Goal: Task Accomplishment & Management: Use online tool/utility

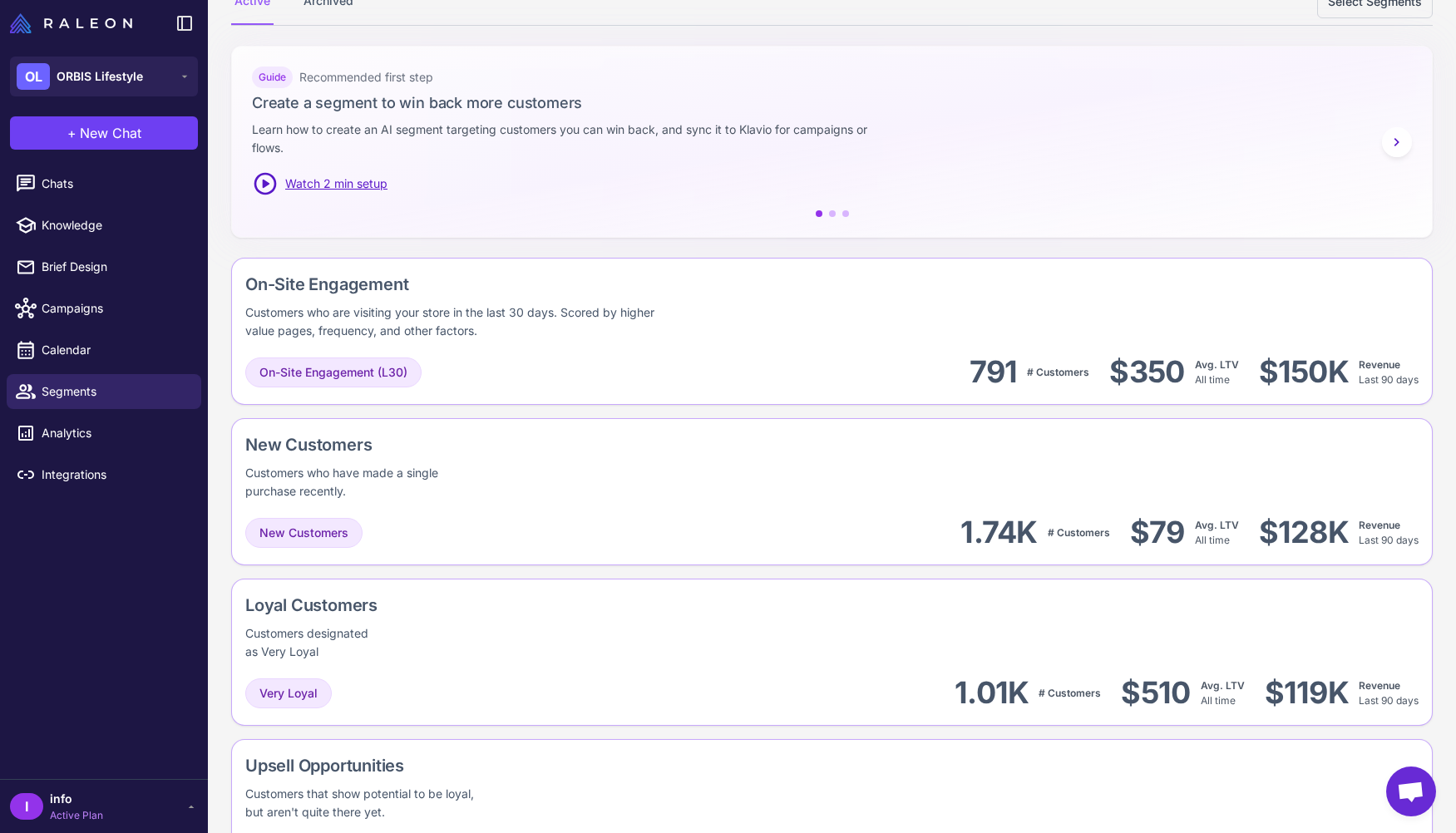
scroll to position [229, 0]
click at [553, 494] on div "New Customers Customers who have made a single purchase recently." at bounding box center [832, 465] width 1173 height 68
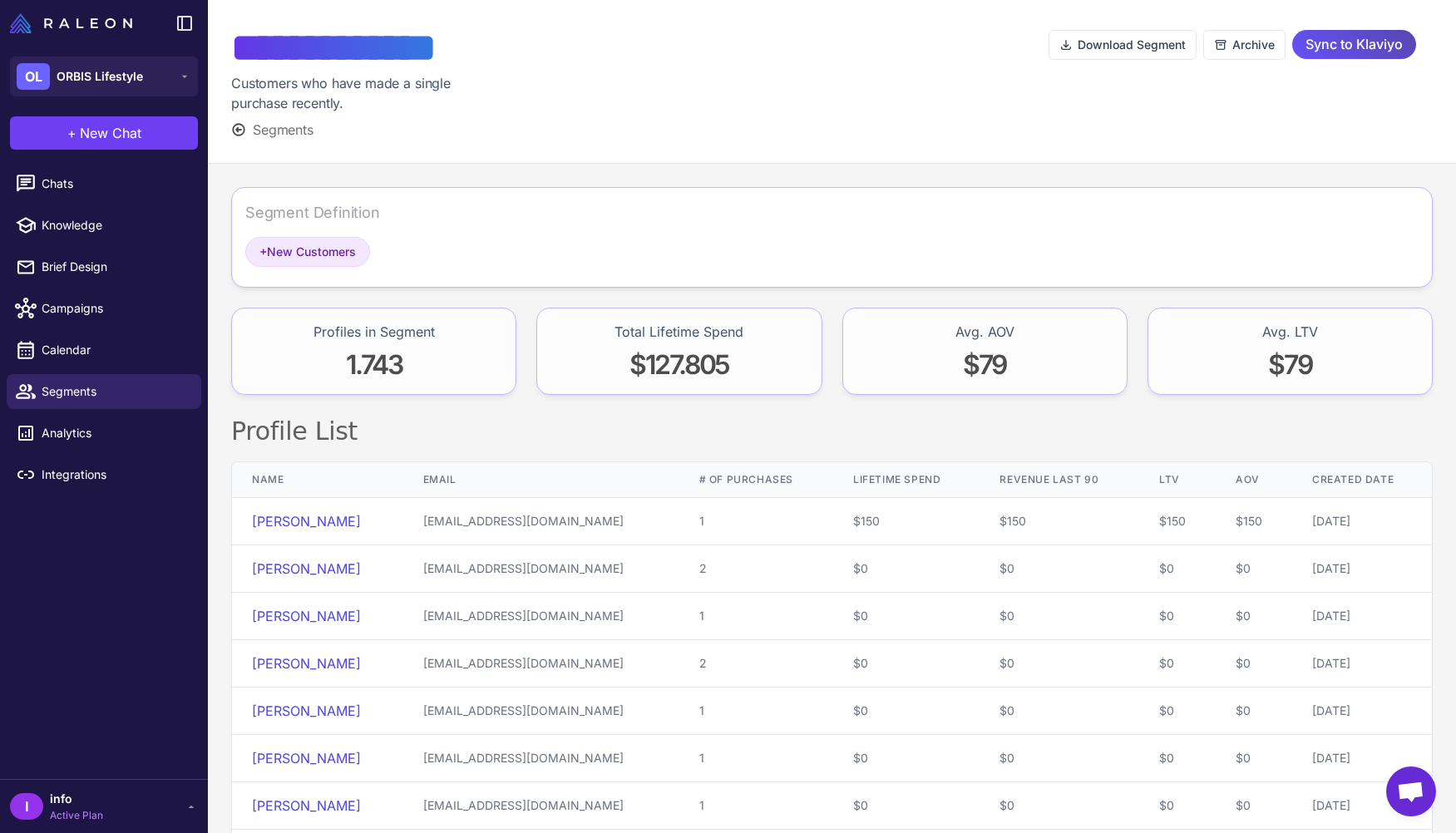
click at [1375, 47] on span "Sync to Klaviyo" at bounding box center [1353, 44] width 97 height 29
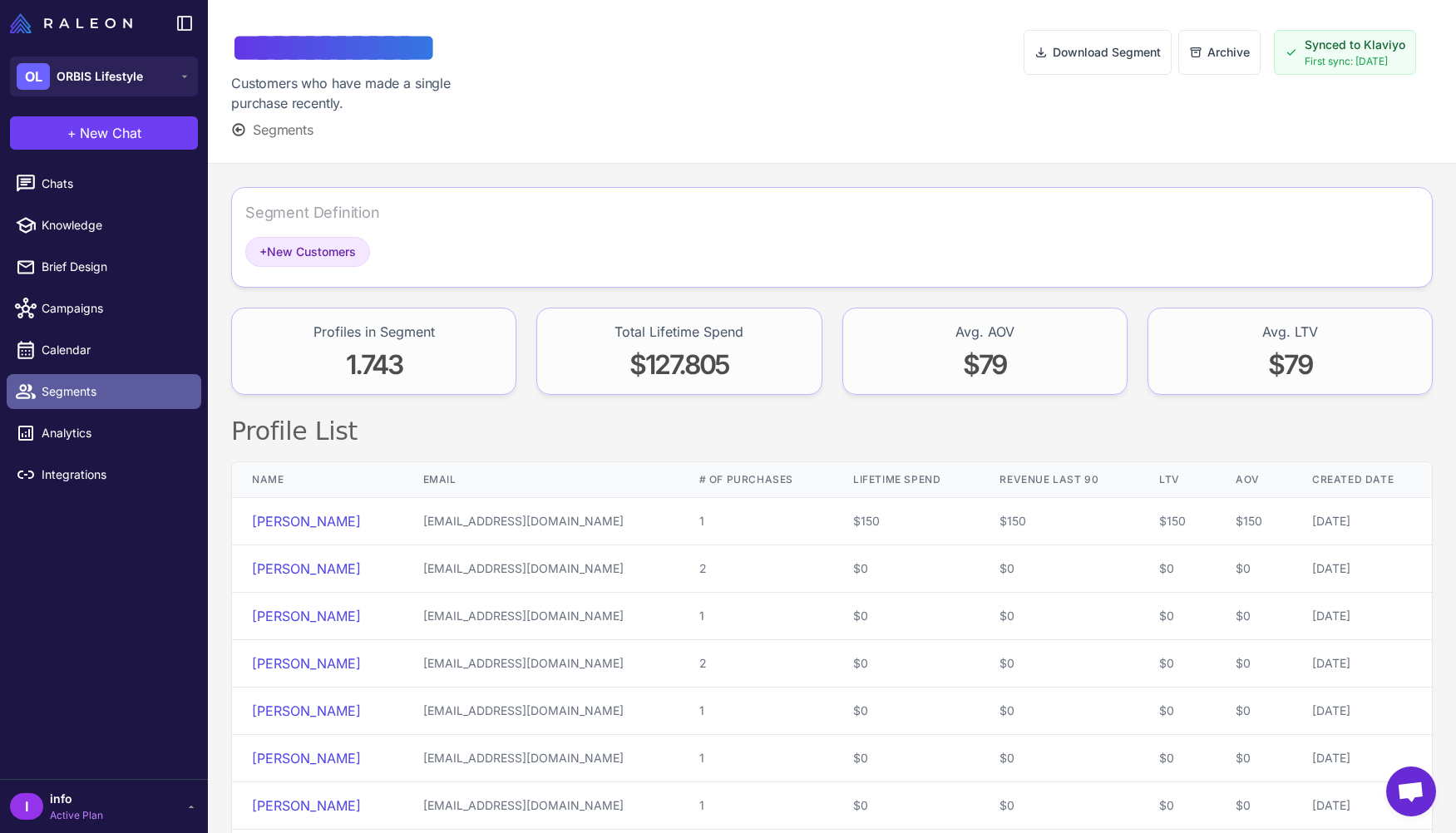
click at [103, 397] on span "Segments" at bounding box center [114, 391] width 146 height 18
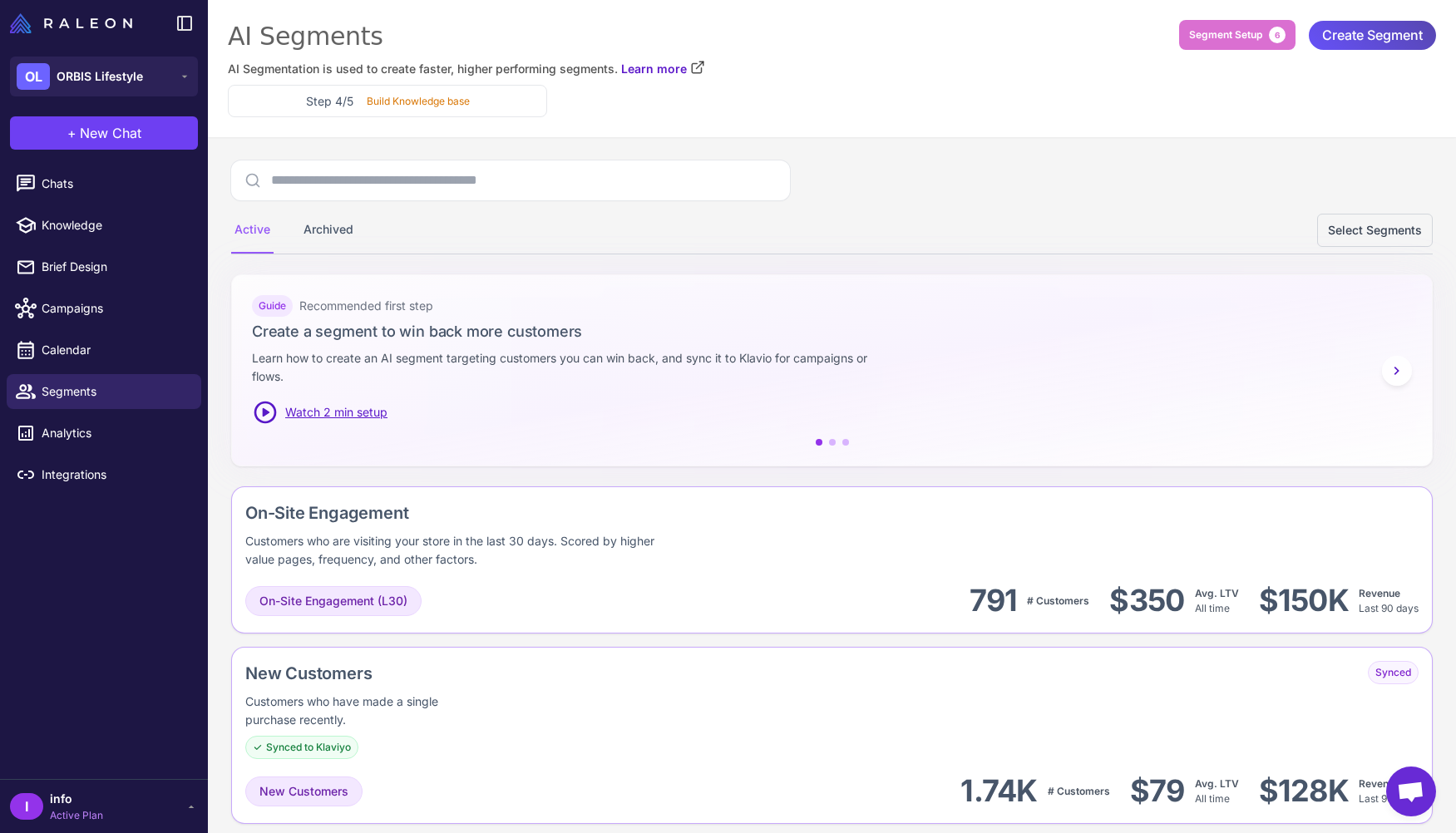
click at [1335, 36] on span "Create Segment" at bounding box center [1372, 36] width 101 height 29
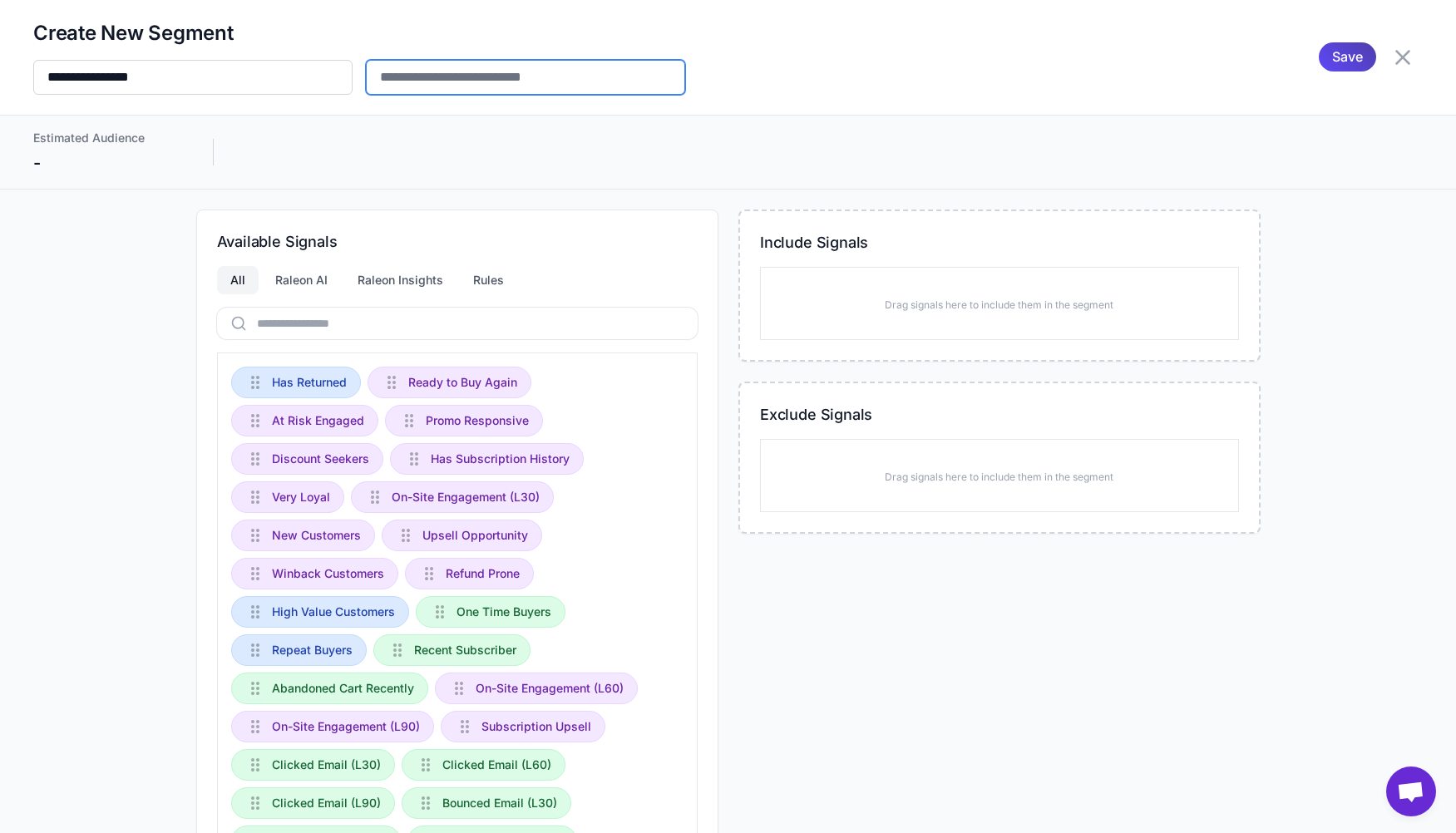
click at [482, 91] on input "text" at bounding box center [525, 77] width 320 height 35
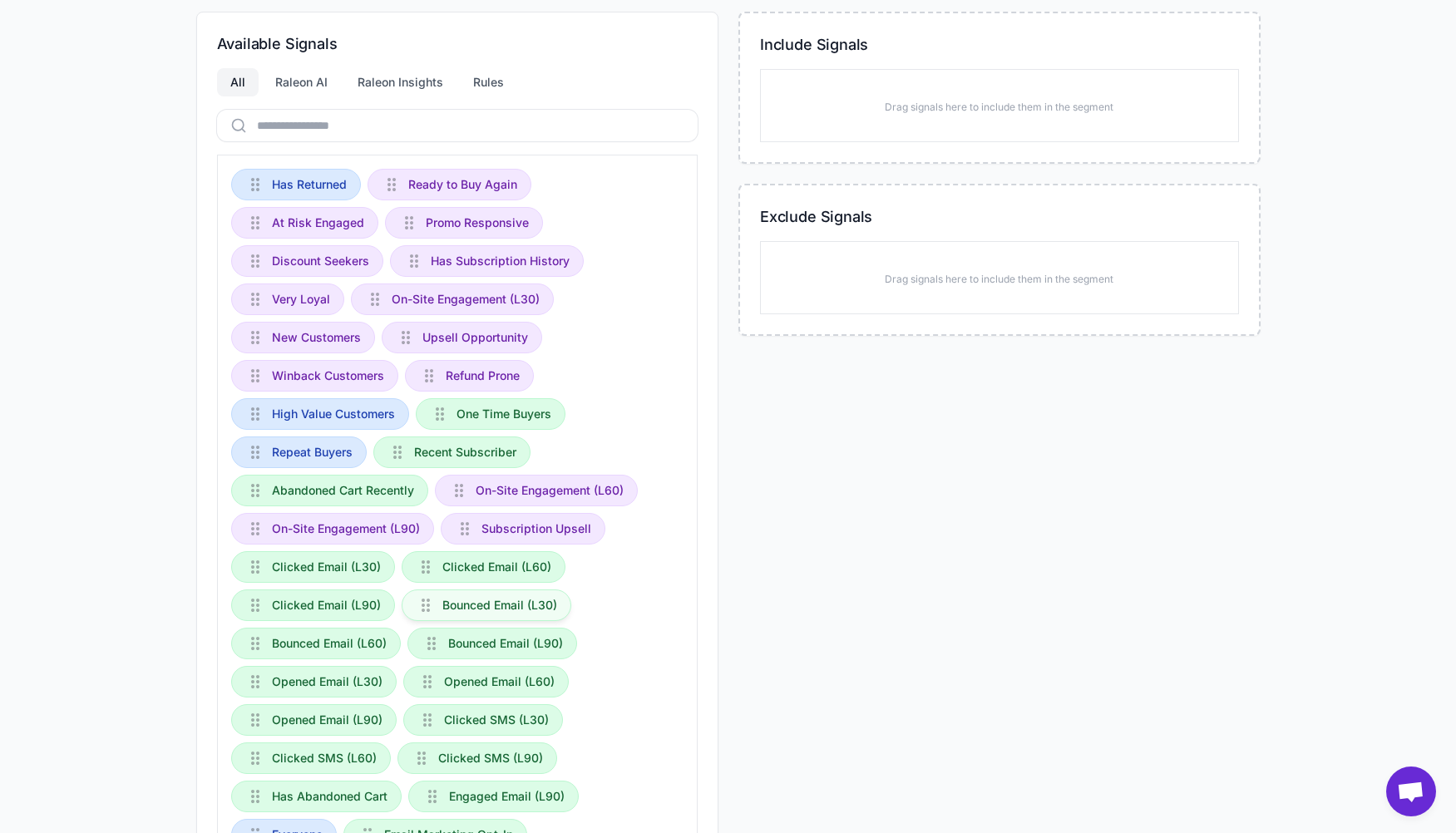
scroll to position [206, 0]
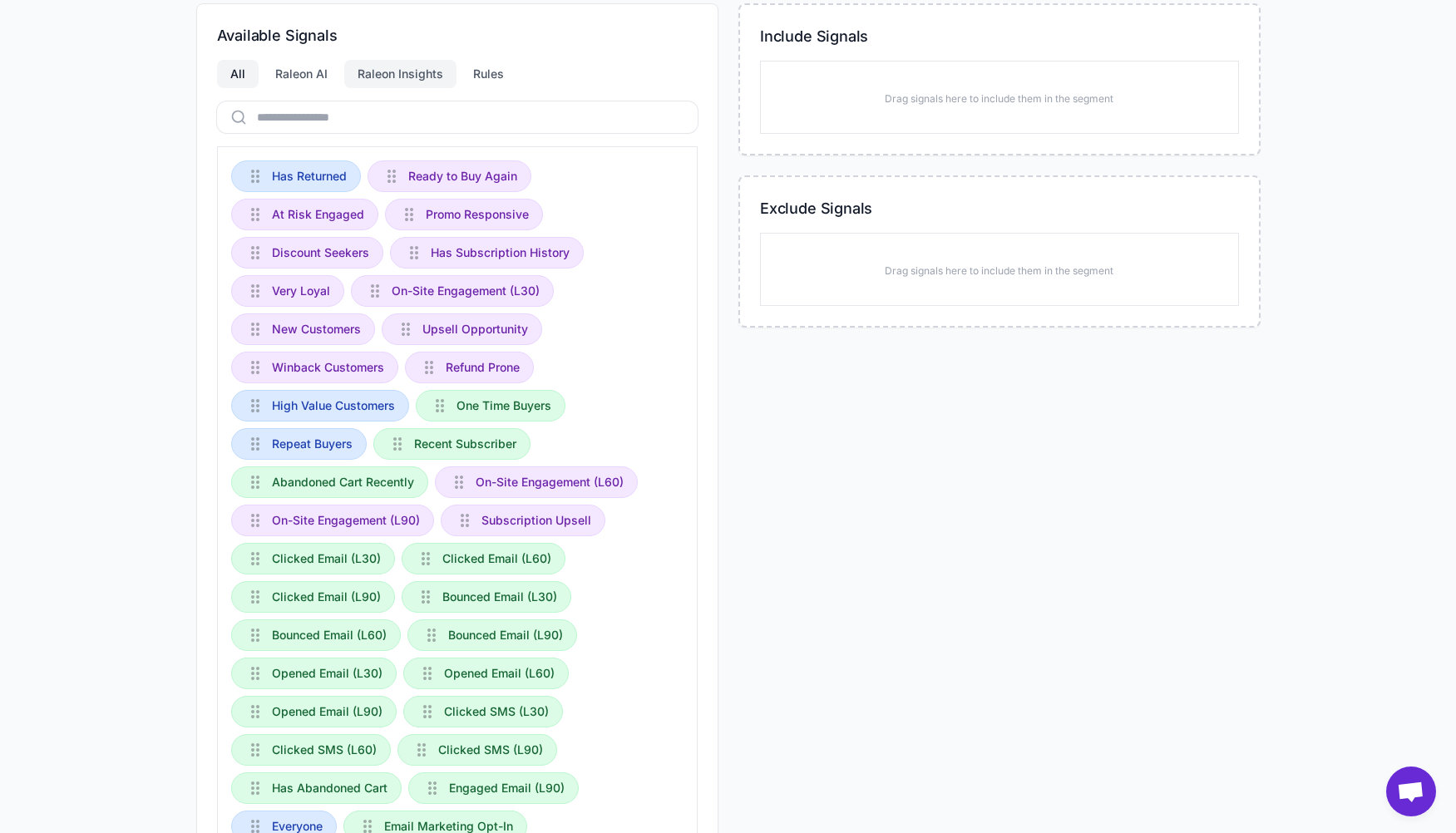
click at [400, 78] on div "Raleon Insights" at bounding box center [400, 73] width 112 height 28
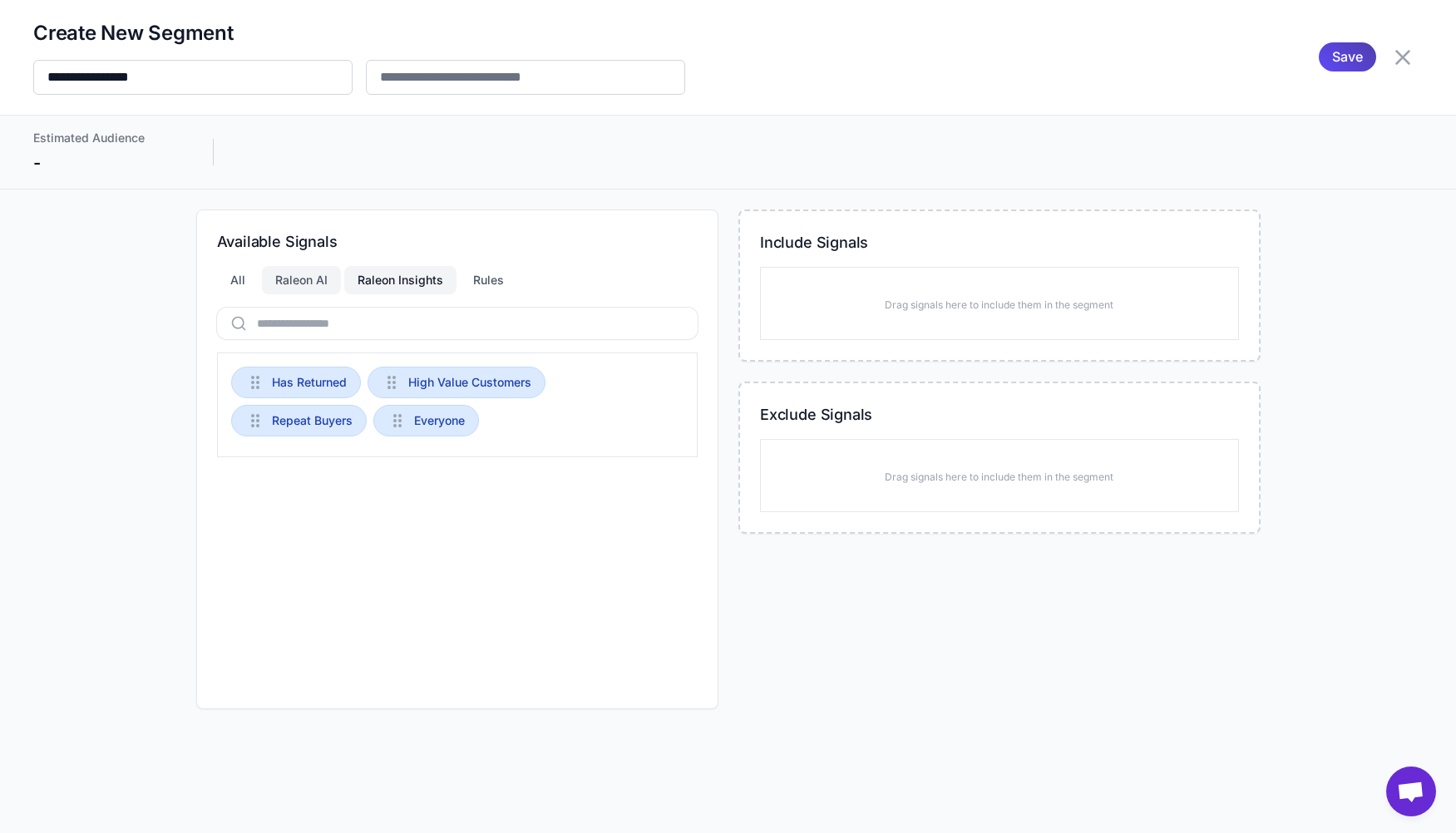
click at [317, 286] on div "Raleon AI" at bounding box center [301, 279] width 79 height 28
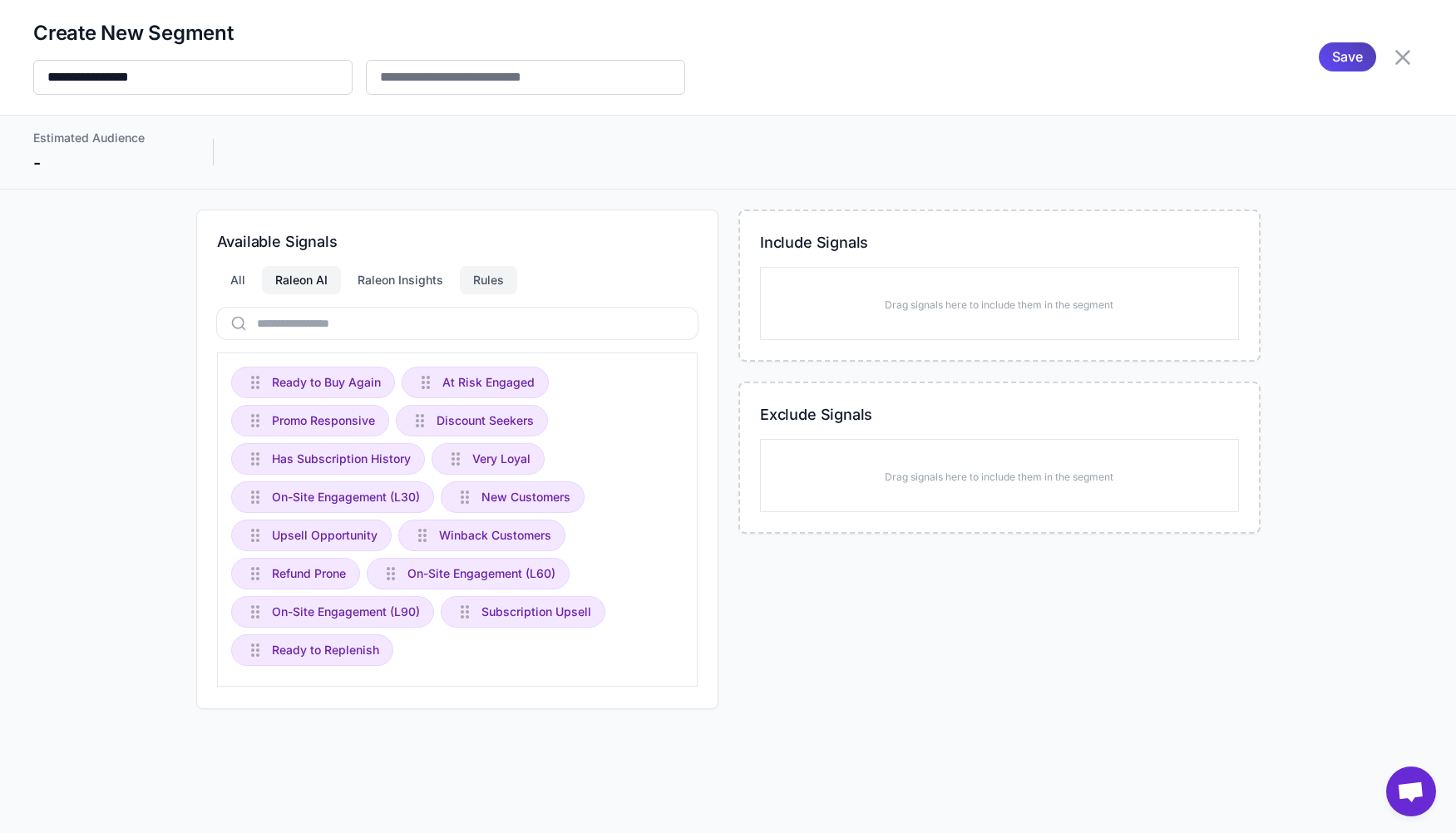
click at [480, 290] on div "Rules" at bounding box center [489, 279] width 58 height 28
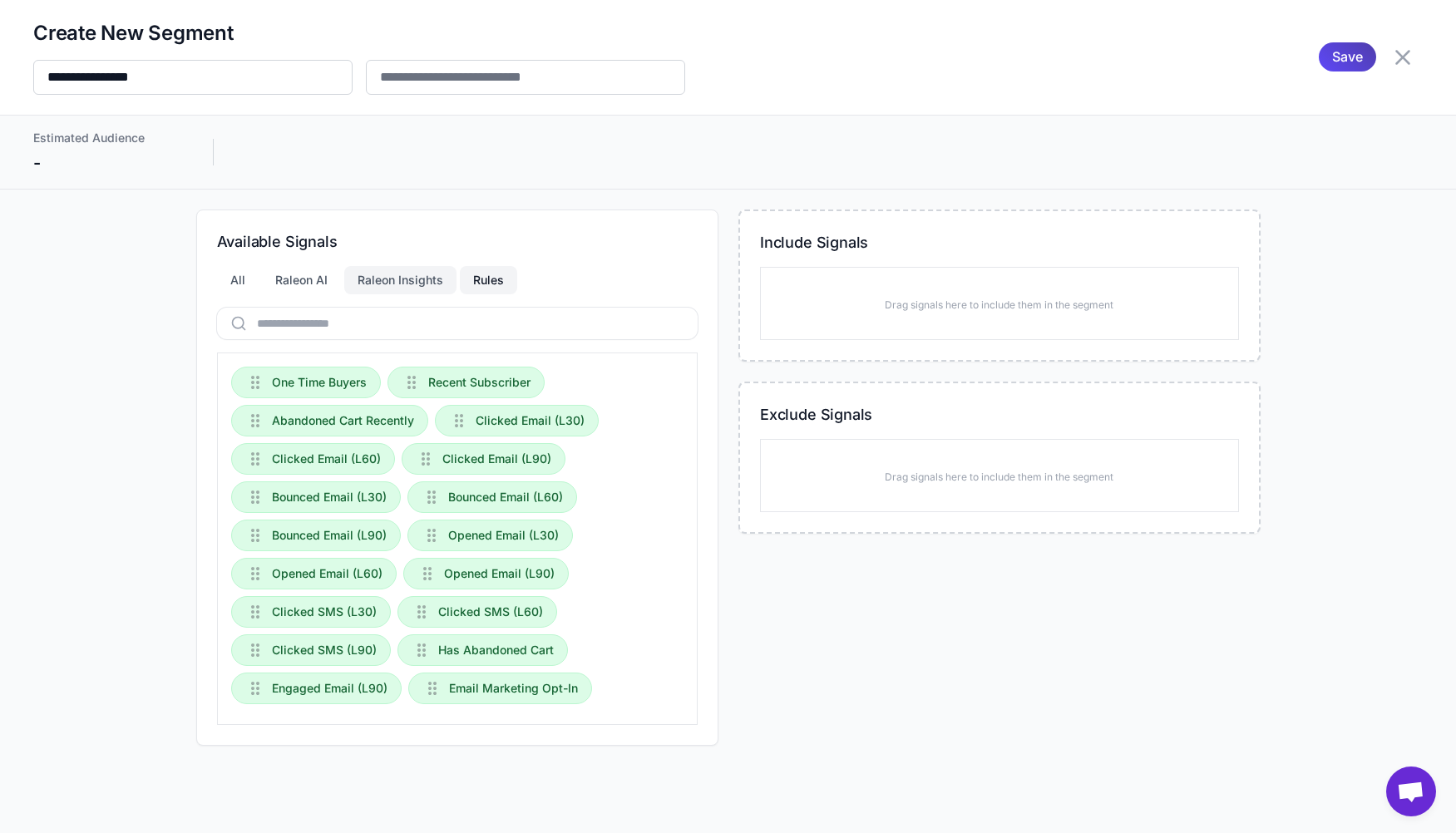
click at [418, 289] on div "Raleon Insights" at bounding box center [400, 279] width 112 height 28
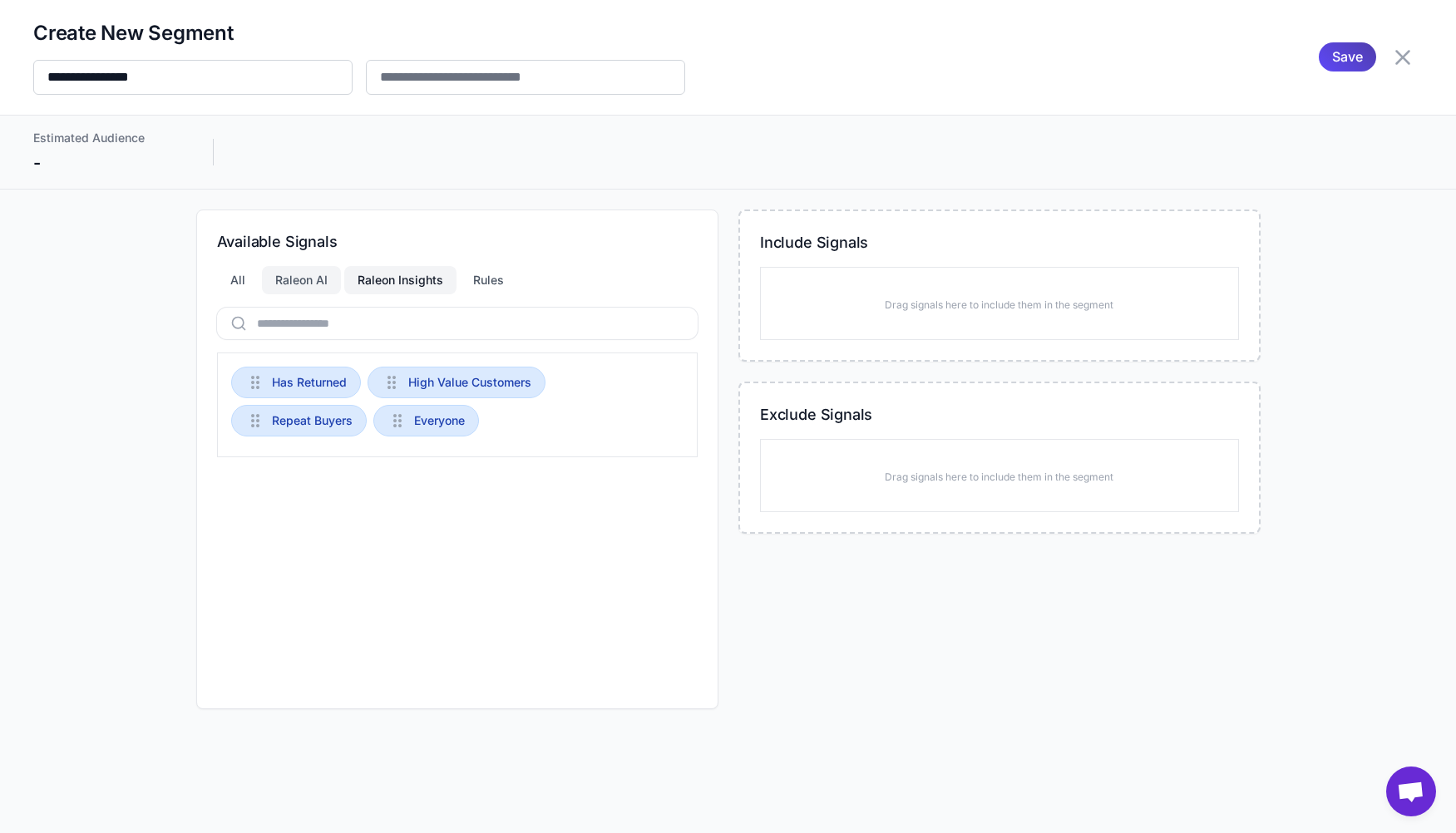
click at [293, 289] on div "Raleon AI" at bounding box center [301, 279] width 79 height 28
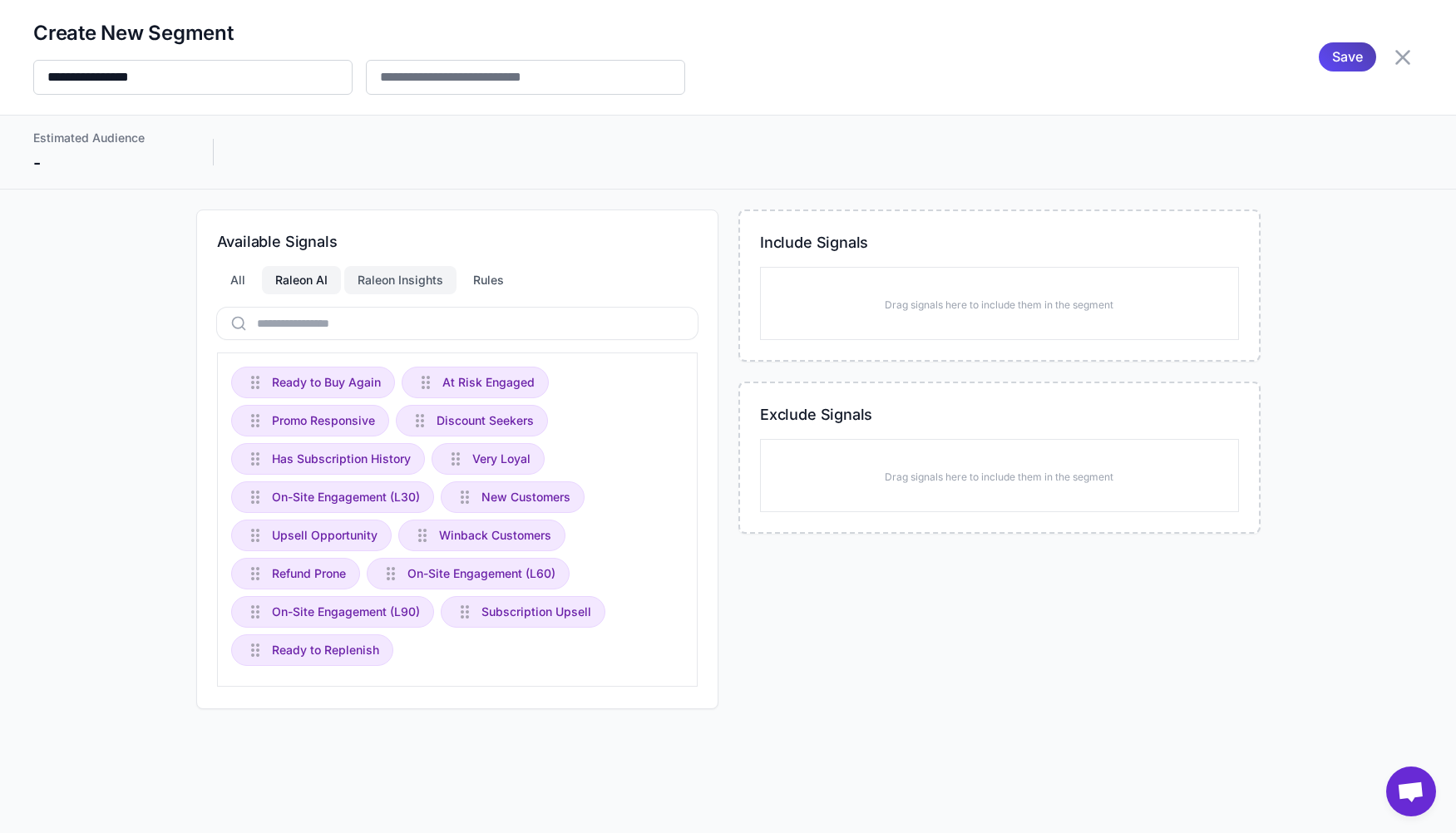
click at [377, 287] on div "Raleon Insights" at bounding box center [400, 279] width 112 height 28
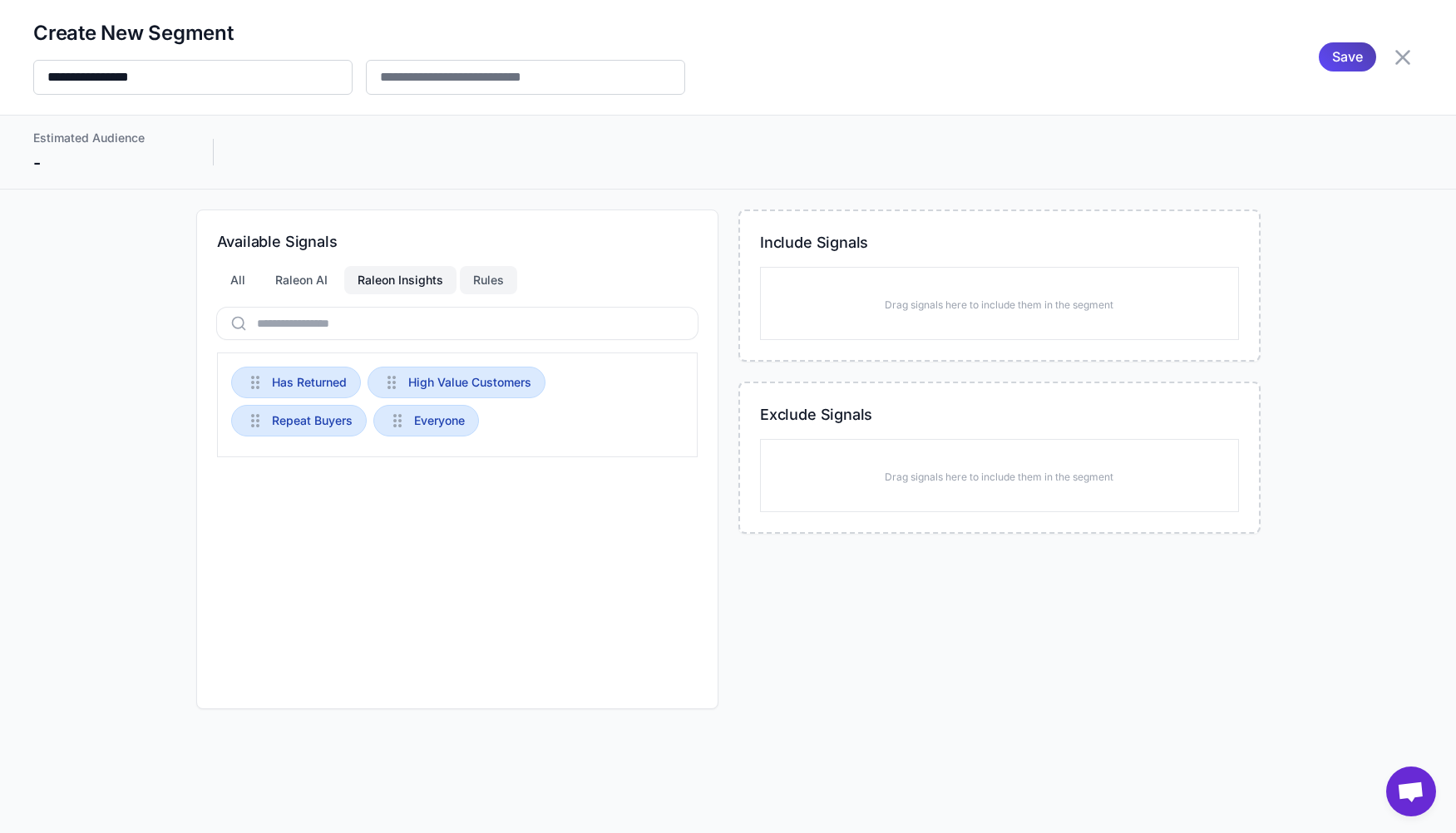
click at [494, 287] on div "Rules" at bounding box center [489, 279] width 58 height 28
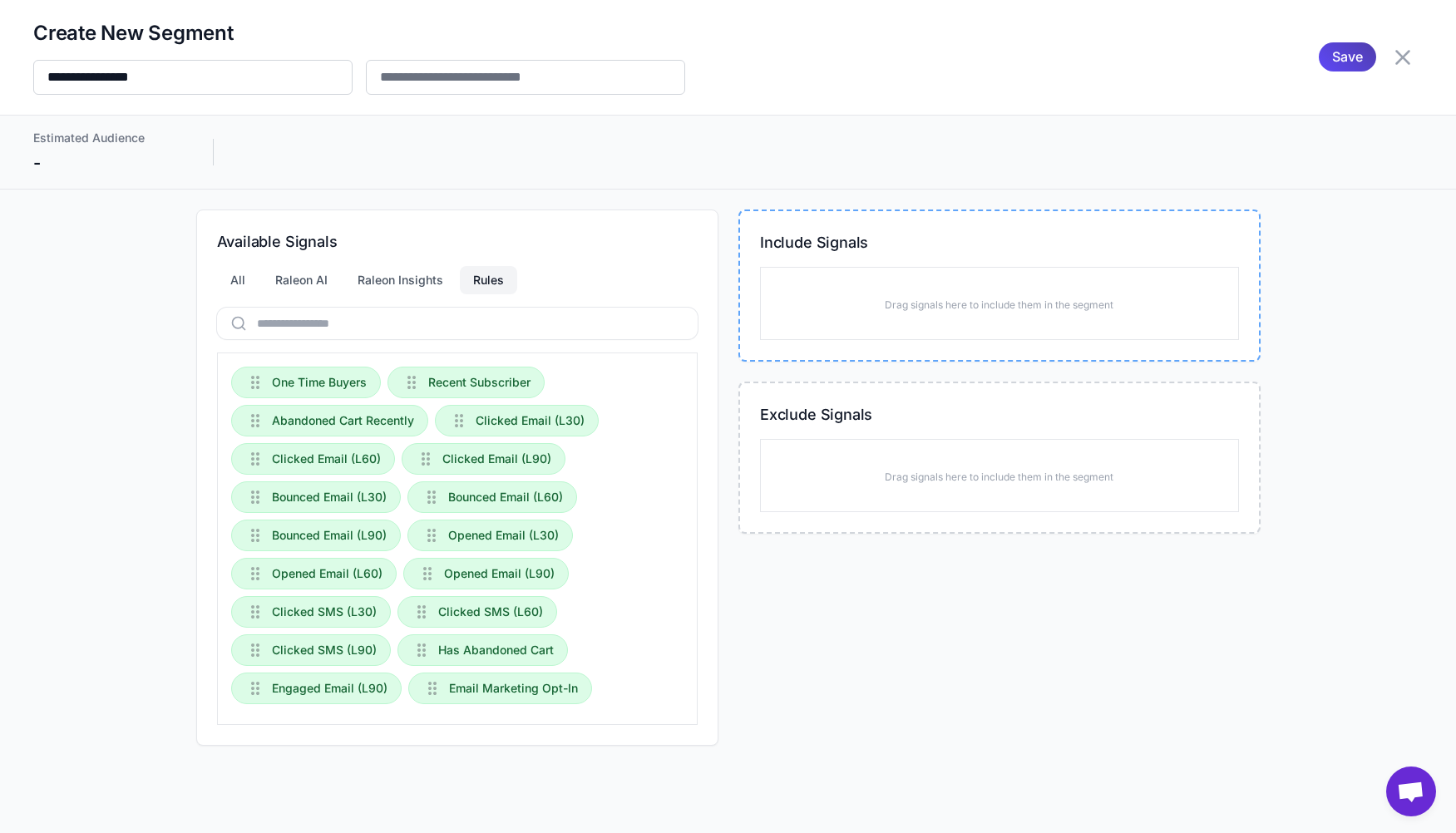
click at [869, 295] on div "Drag signals here to include them in the segment" at bounding box center [999, 303] width 479 height 73
click at [231, 279] on div "All" at bounding box center [237, 279] width 41 height 28
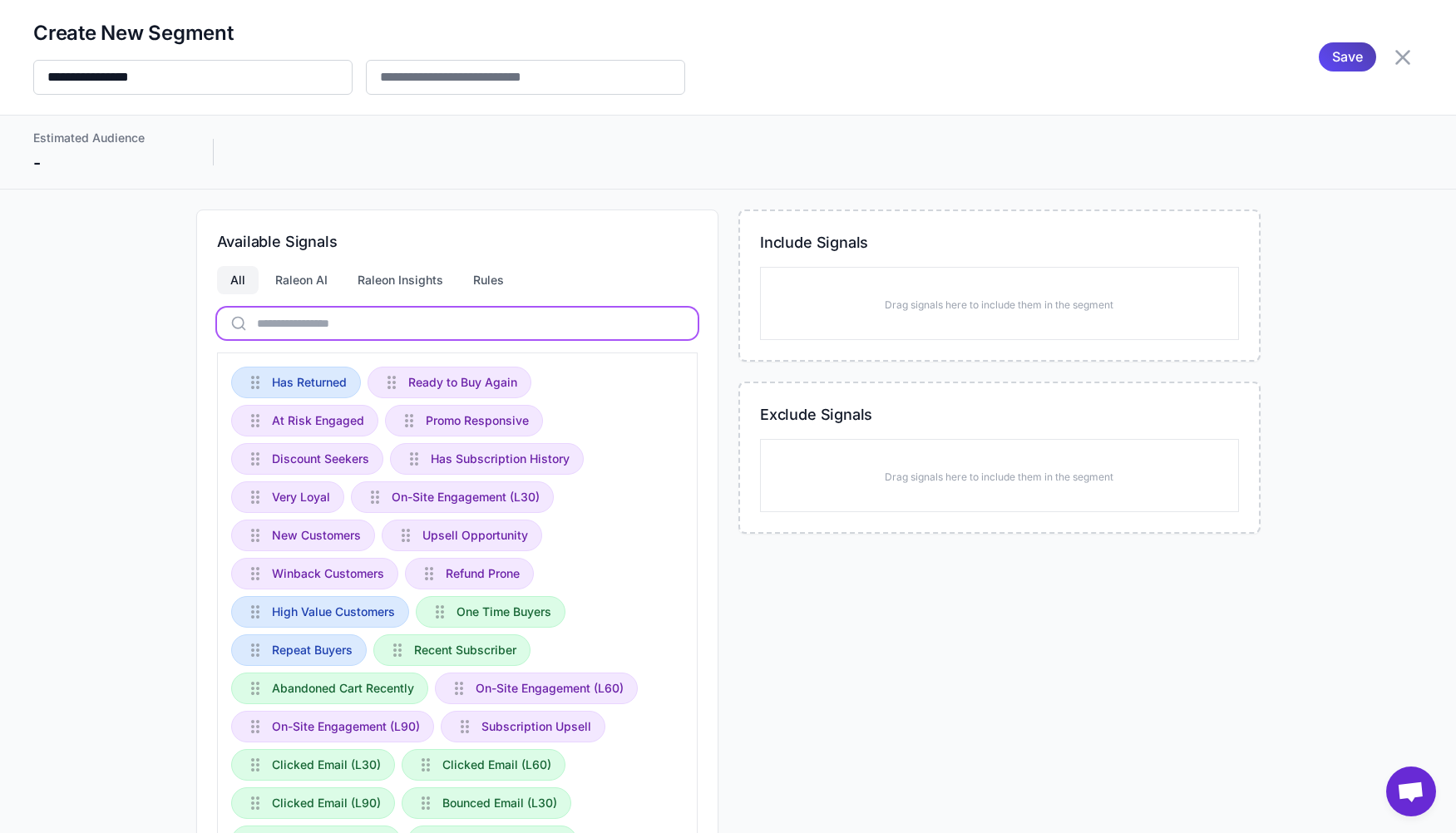
click at [308, 332] on input "text" at bounding box center [457, 322] width 481 height 32
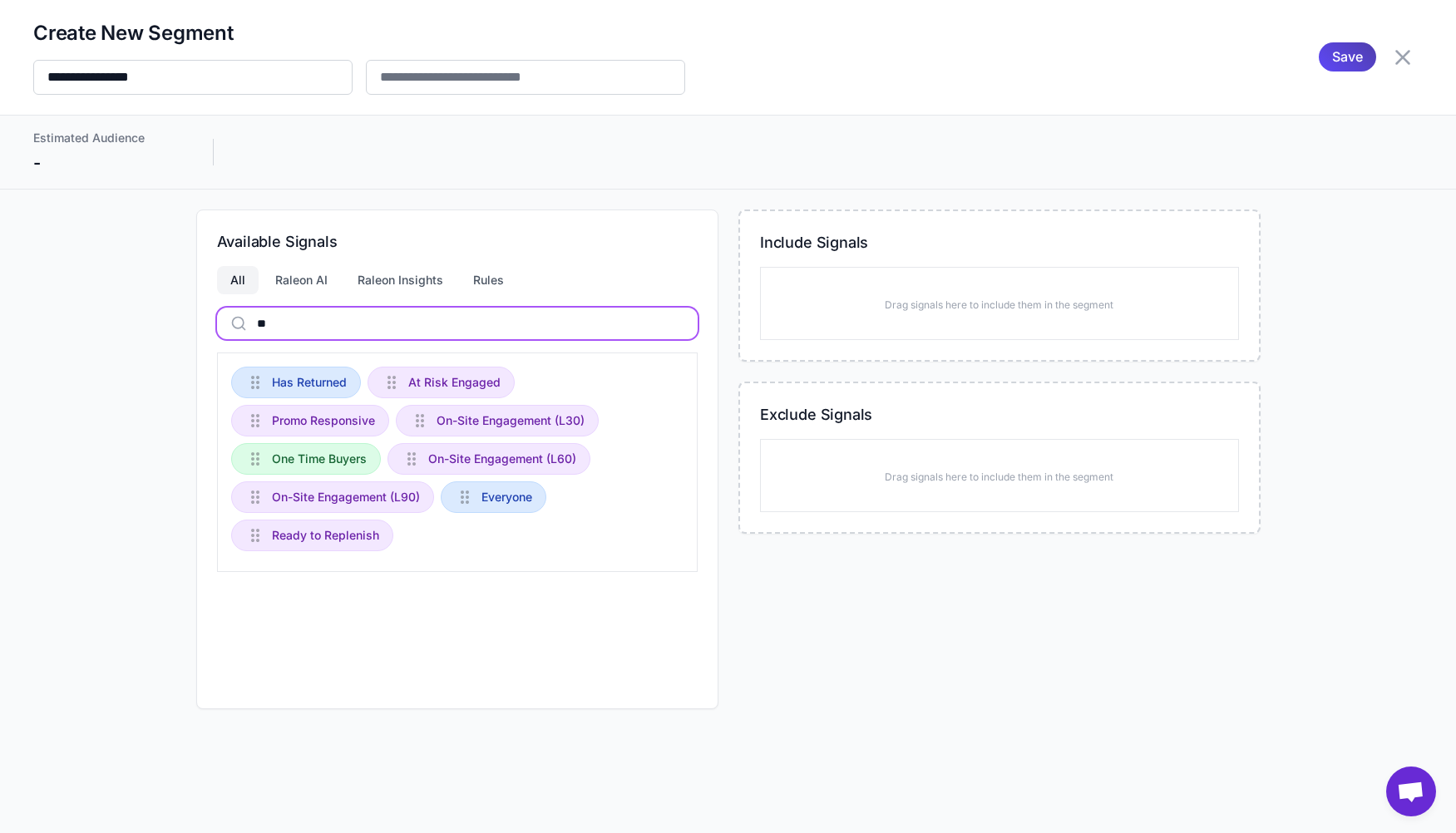
type input "*"
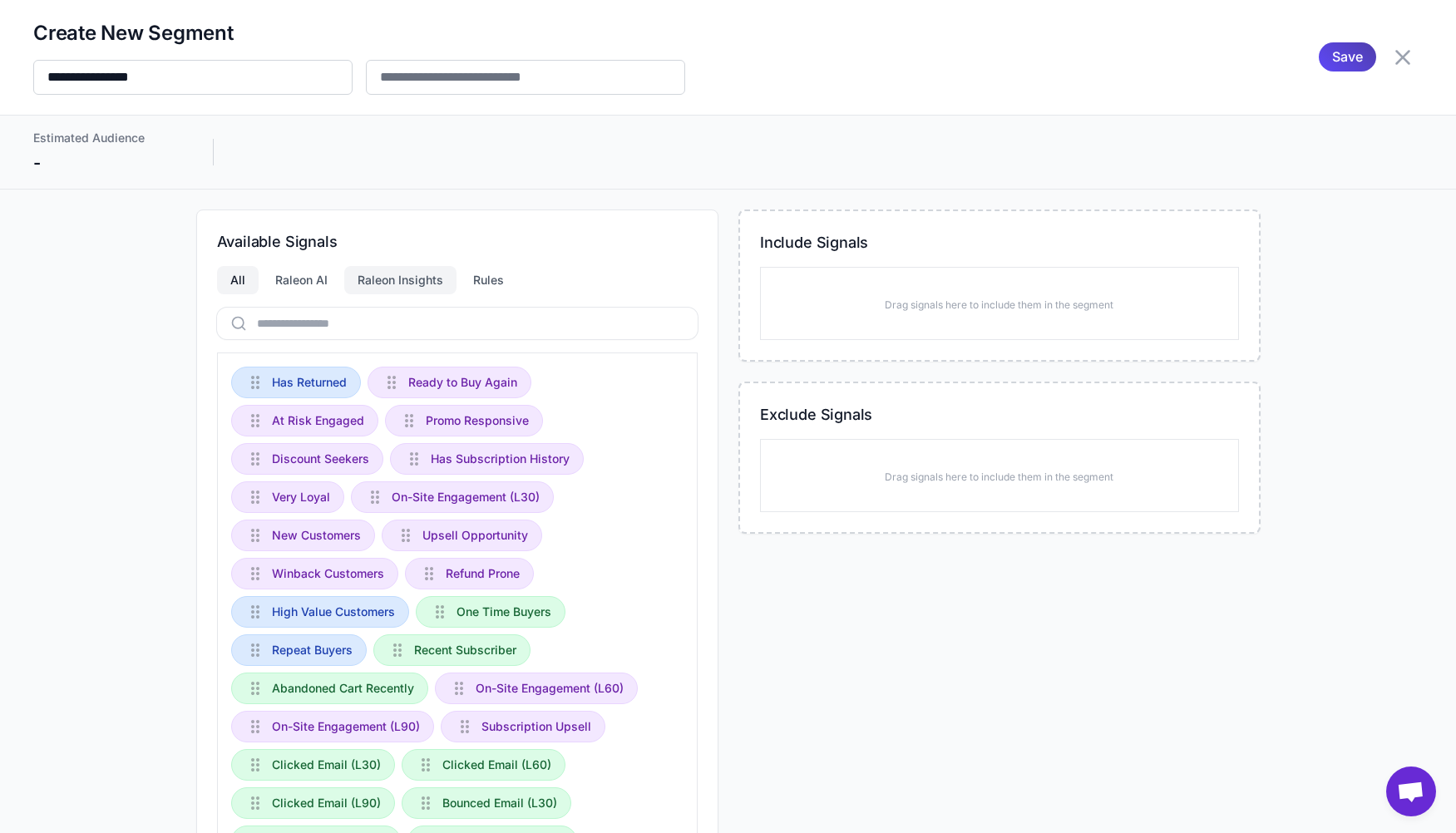
click at [371, 289] on div "Raleon Insights" at bounding box center [400, 279] width 112 height 28
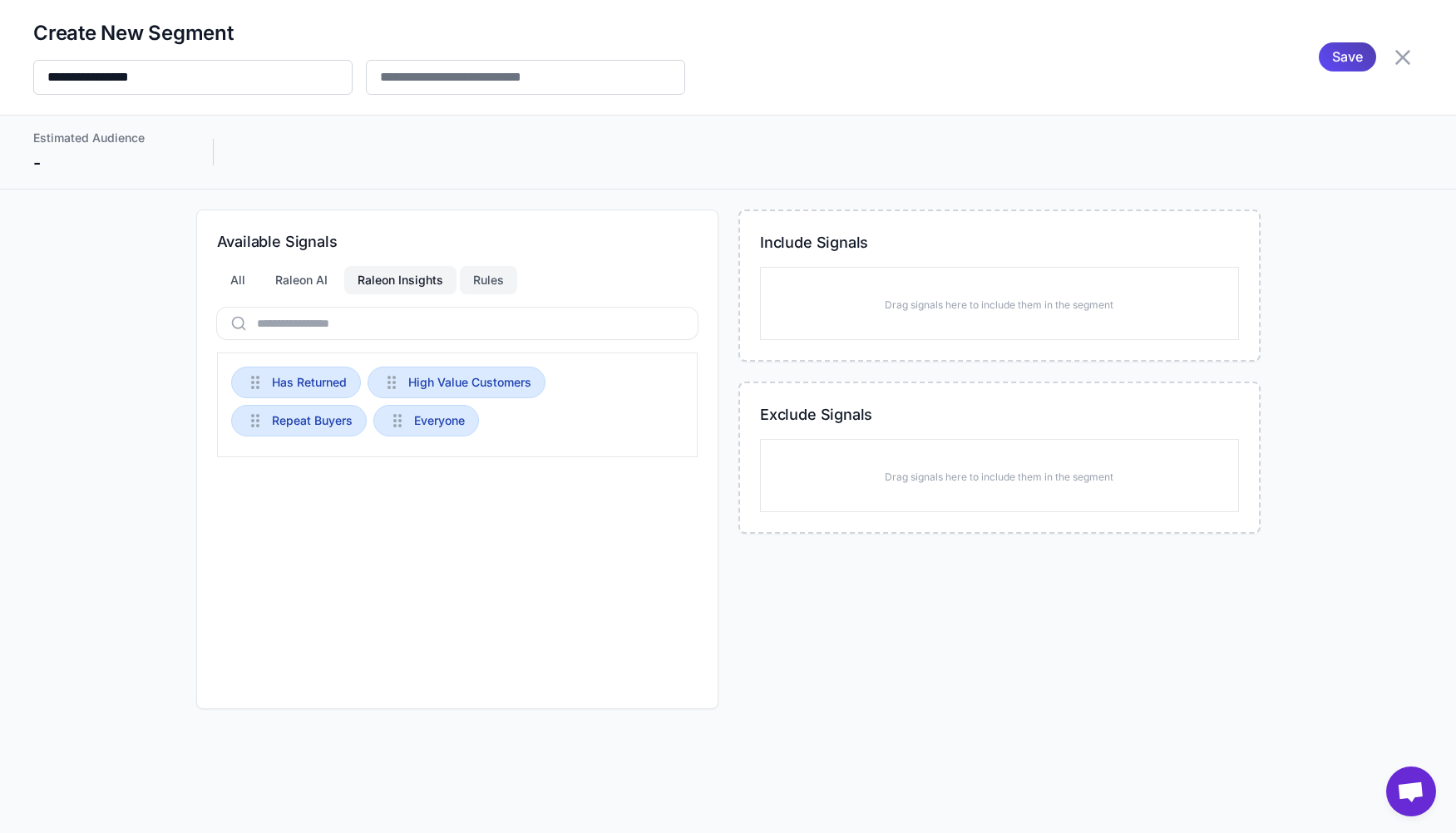
click at [500, 276] on div "Rules" at bounding box center [489, 279] width 58 height 28
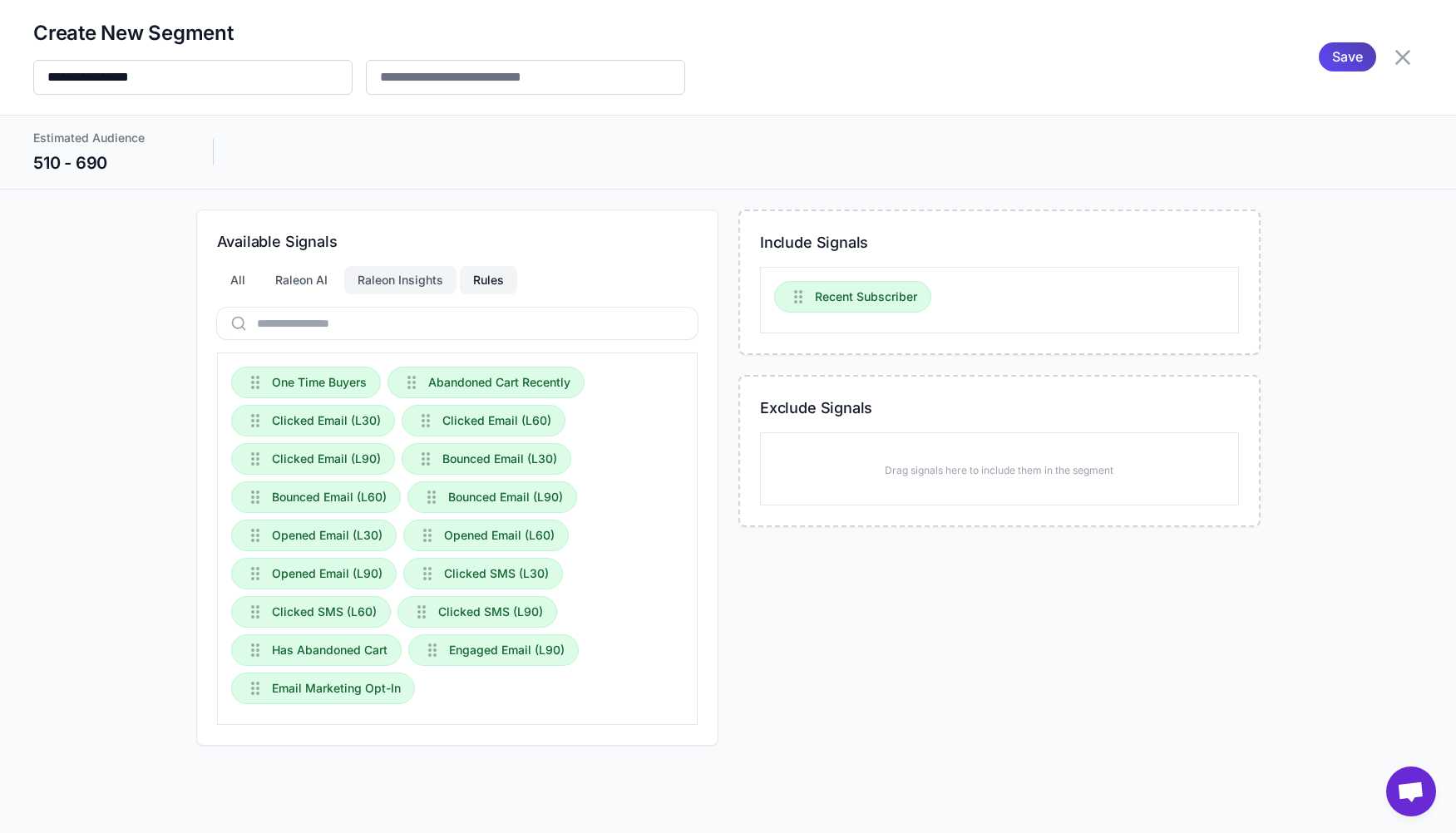
click at [373, 289] on div "Raleon Insights" at bounding box center [400, 279] width 112 height 28
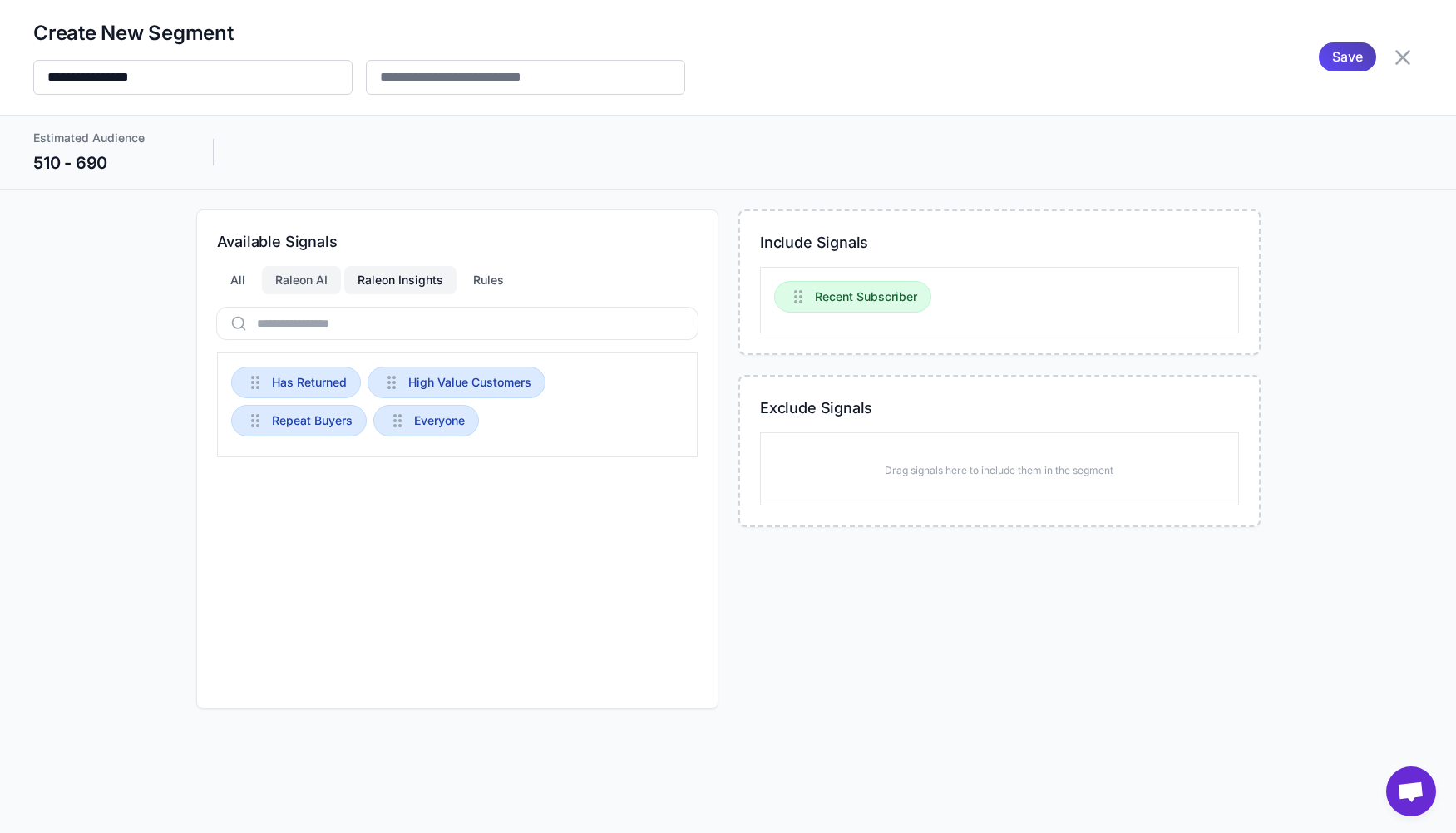
click at [281, 282] on div "Raleon AI" at bounding box center [301, 279] width 79 height 28
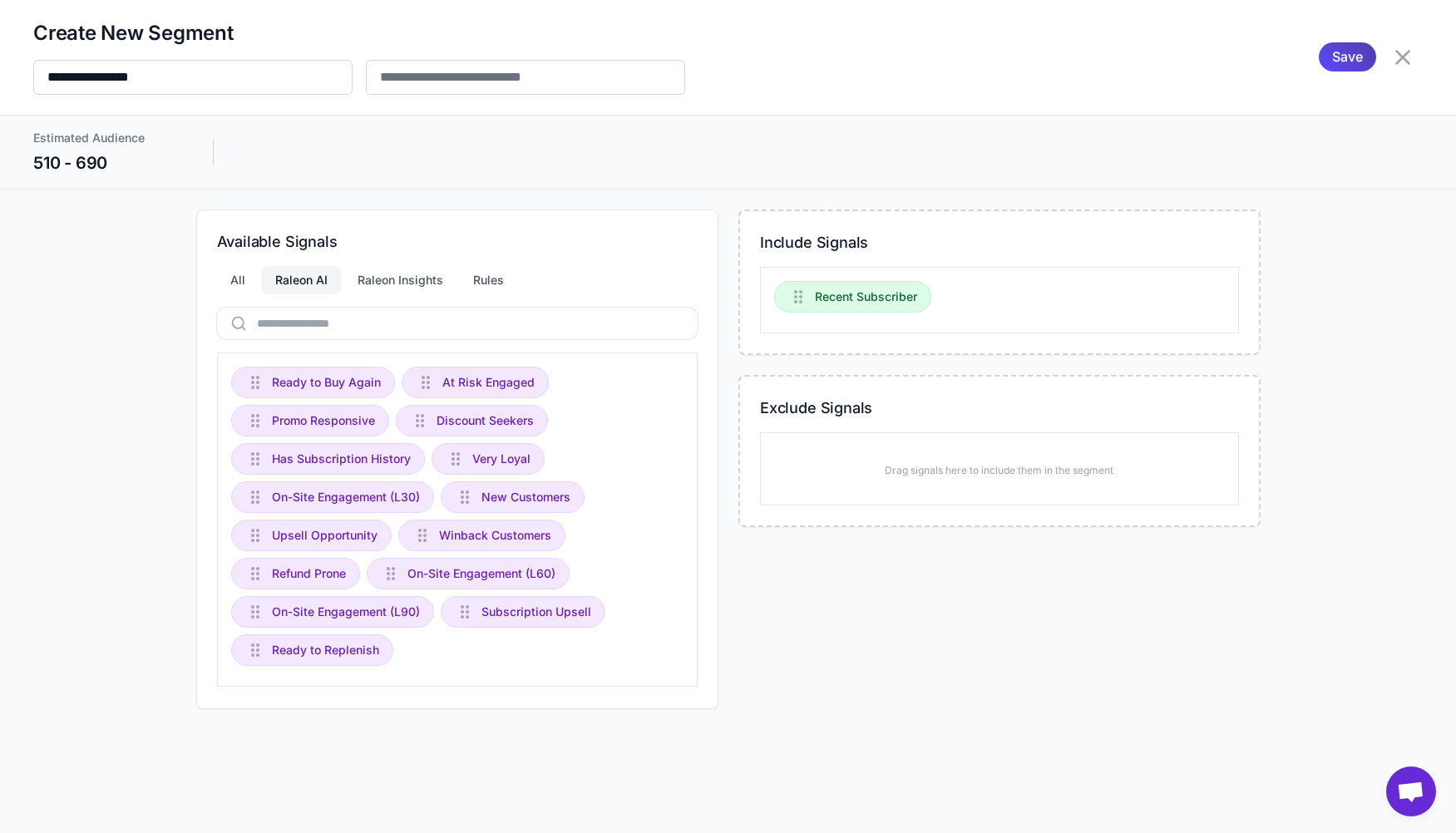
click at [1407, 48] on icon at bounding box center [1402, 58] width 27 height 27
